Goal: Use online tool/utility: Utilize a website feature to perform a specific function

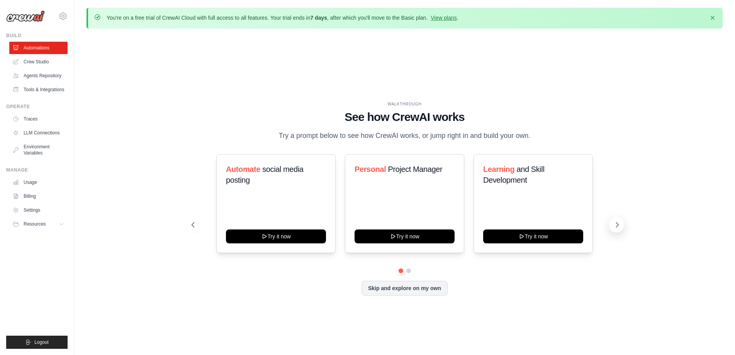
click at [621, 227] on icon at bounding box center [617, 225] width 8 height 8
click at [192, 226] on icon at bounding box center [192, 225] width 8 height 8
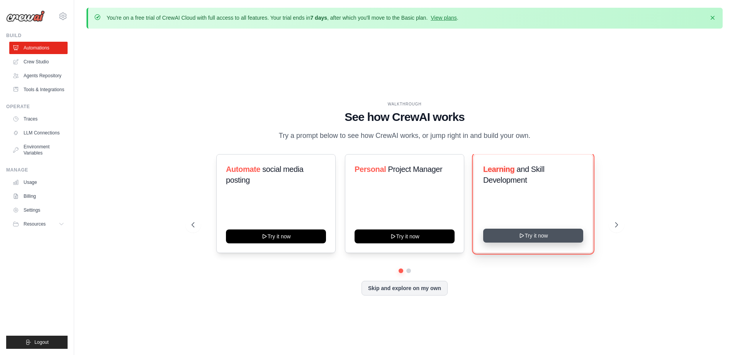
click at [546, 237] on button "Try it now" at bounding box center [533, 236] width 100 height 14
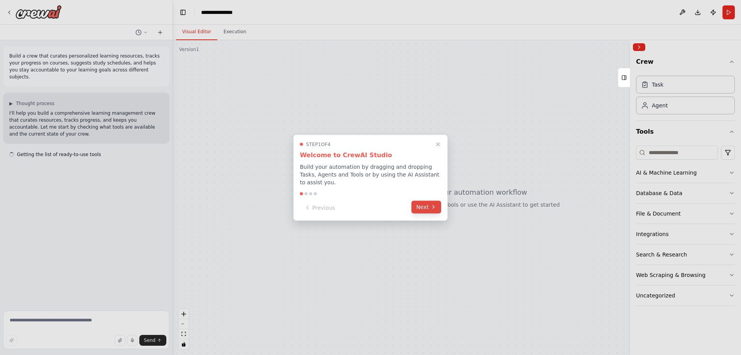
click at [436, 209] on button "Next" at bounding box center [427, 206] width 30 height 13
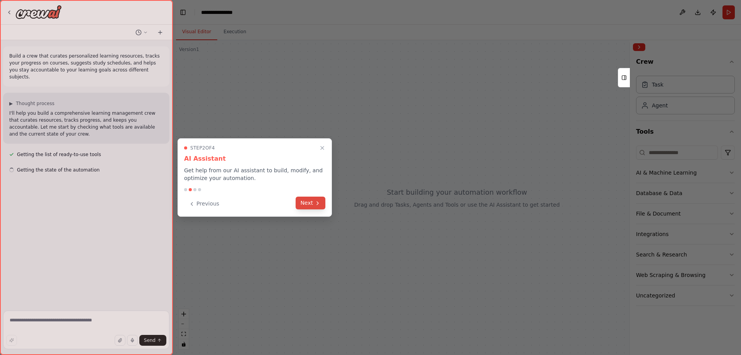
click at [314, 203] on button "Next" at bounding box center [311, 203] width 30 height 13
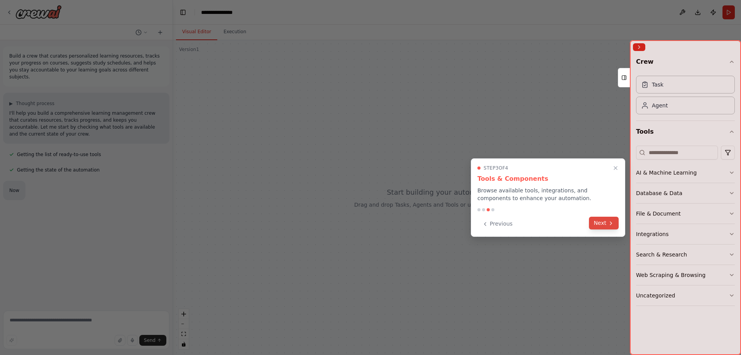
click at [606, 222] on button "Next" at bounding box center [604, 223] width 30 height 13
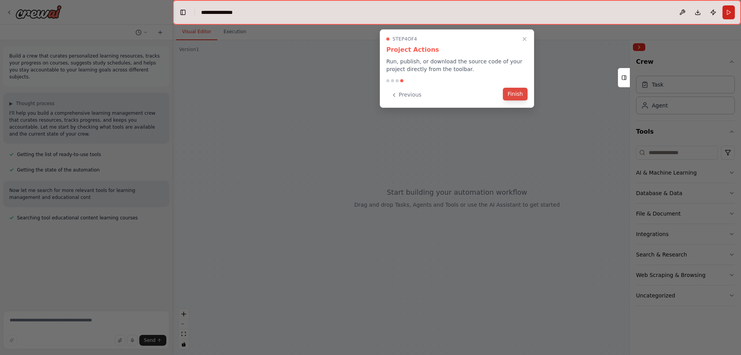
click at [518, 97] on button "Finish" at bounding box center [515, 94] width 25 height 13
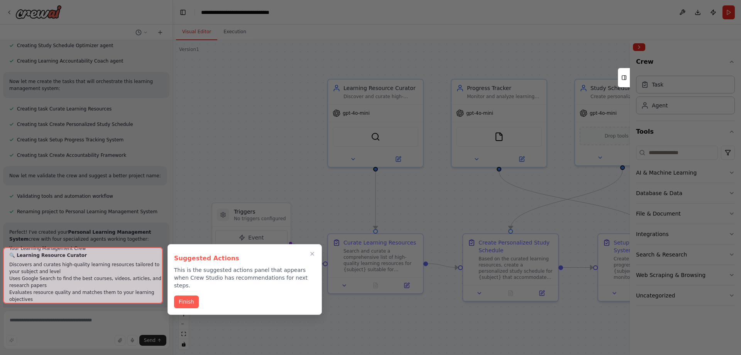
scroll to position [665, 0]
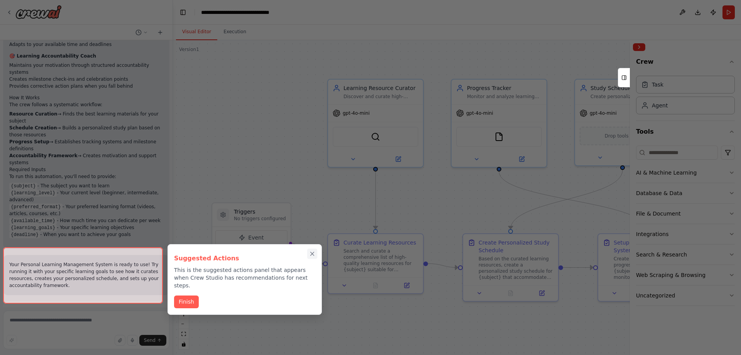
click at [312, 251] on icon "Close walkthrough" at bounding box center [312, 253] width 7 height 7
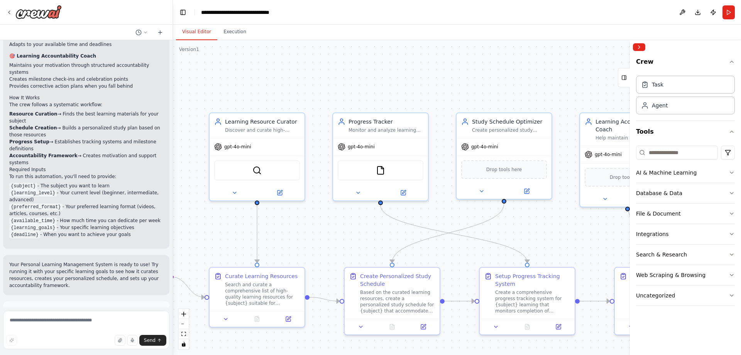
drag, startPoint x: 327, startPoint y: 184, endPoint x: 209, endPoint y: 218, distance: 123.2
click at [209, 218] on div ".deletable-edge-delete-btn { width: 20px; height: 20px; border: 0px solid #ffff…" at bounding box center [457, 197] width 568 height 315
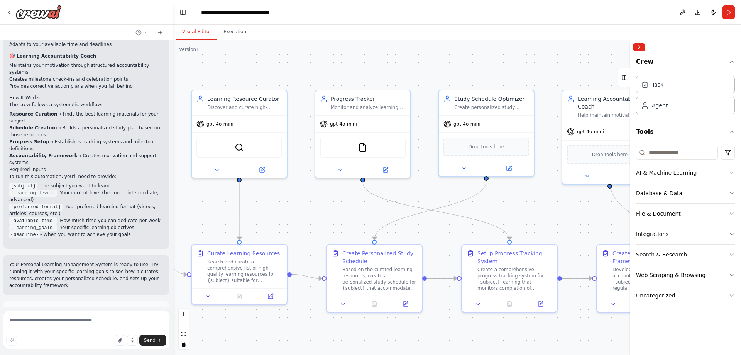
drag, startPoint x: 378, startPoint y: 224, endPoint x: 418, endPoint y: 237, distance: 41.6
click at [418, 237] on div ".deletable-edge-delete-btn { width: 20px; height: 20px; border: 0px solid #ffff…" at bounding box center [457, 197] width 568 height 315
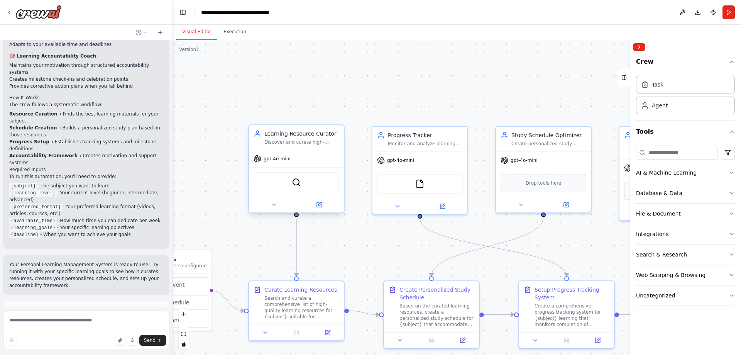
click at [280, 159] on span "gpt-4o-mini" at bounding box center [277, 159] width 27 height 6
click at [661, 112] on div "Agent" at bounding box center [685, 105] width 99 height 18
click at [650, 174] on div "AI & Machine Learning" at bounding box center [666, 173] width 61 height 8
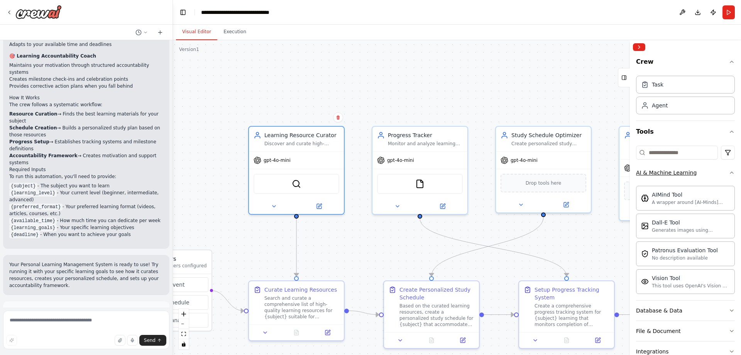
click at [676, 176] on div "AI & Machine Learning" at bounding box center [666, 173] width 61 height 8
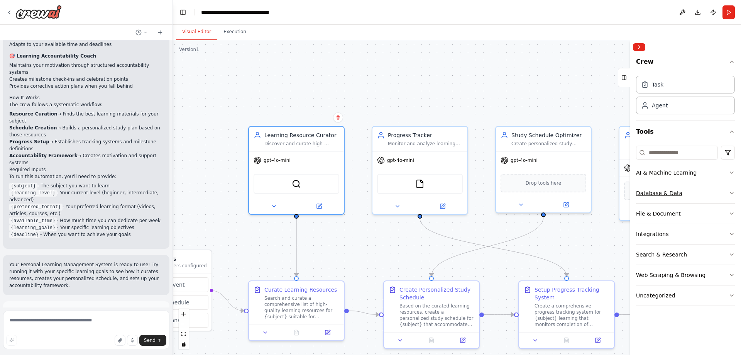
click at [662, 195] on div "Database & Data" at bounding box center [659, 193] width 46 height 8
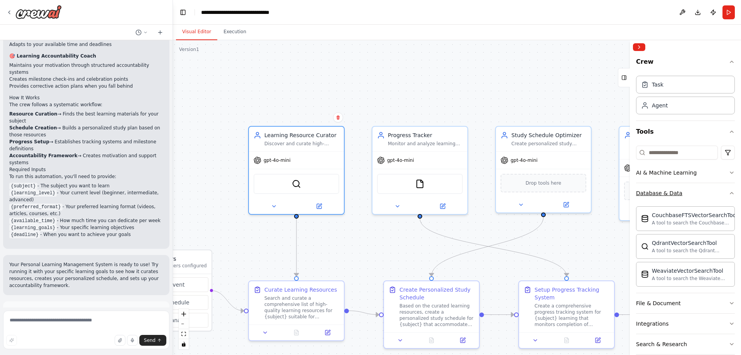
click at [662, 195] on div "Database & Data" at bounding box center [659, 193] width 46 height 8
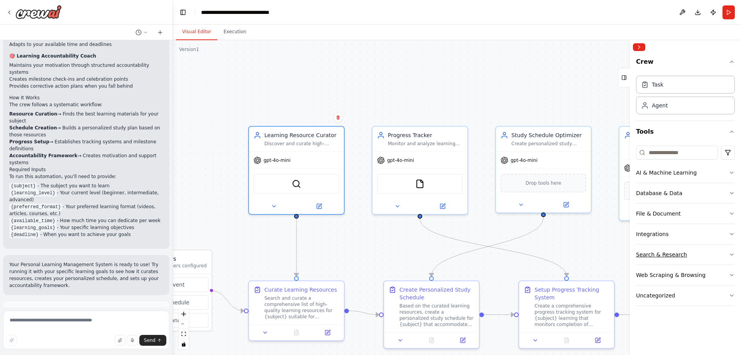
click at [650, 258] on div "Search & Research" at bounding box center [661, 255] width 51 height 8
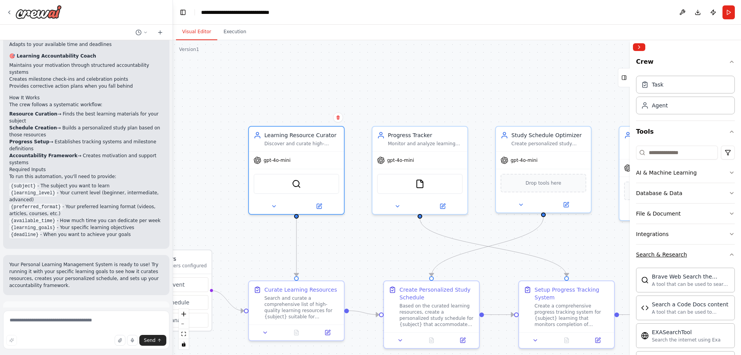
click at [650, 258] on div "Search & Research" at bounding box center [661, 255] width 51 height 8
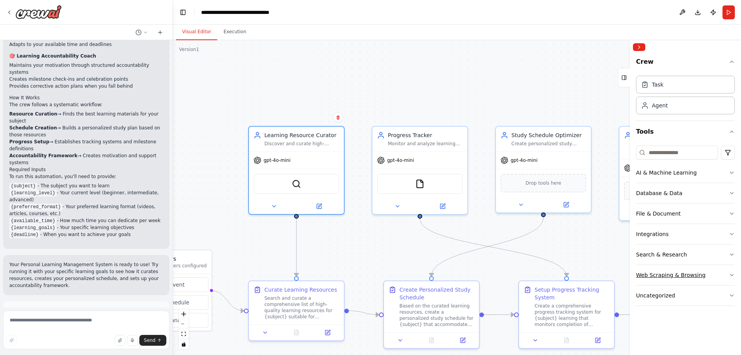
click at [654, 280] on button "Web Scraping & Browsing" at bounding box center [685, 275] width 99 height 20
click at [684, 87] on div "Task" at bounding box center [685, 84] width 99 height 18
click at [692, 64] on button "Crew" at bounding box center [685, 63] width 99 height 19
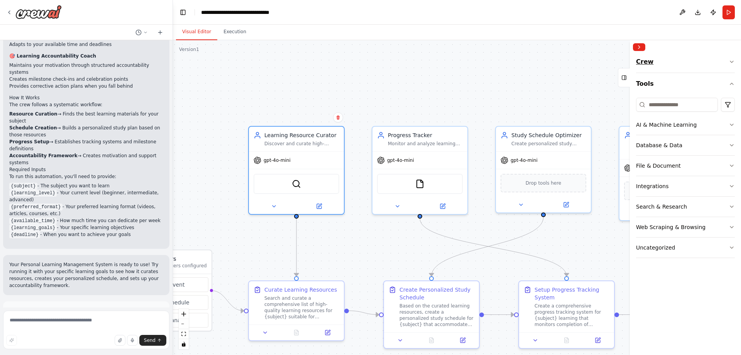
click at [692, 64] on button "Crew" at bounding box center [685, 63] width 99 height 19
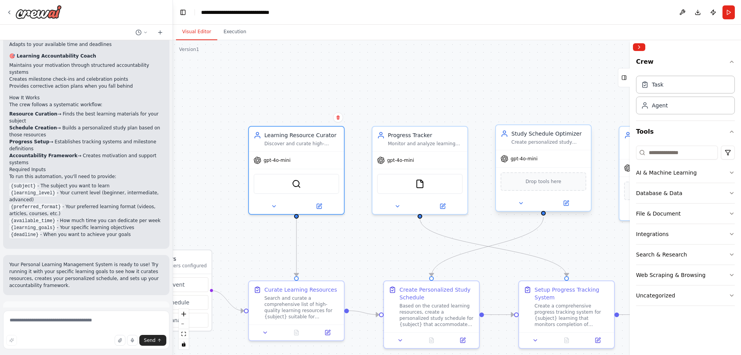
click at [534, 159] on span "gpt-4o-mini" at bounding box center [524, 159] width 27 height 6
